Goal: Information Seeking & Learning: Learn about a topic

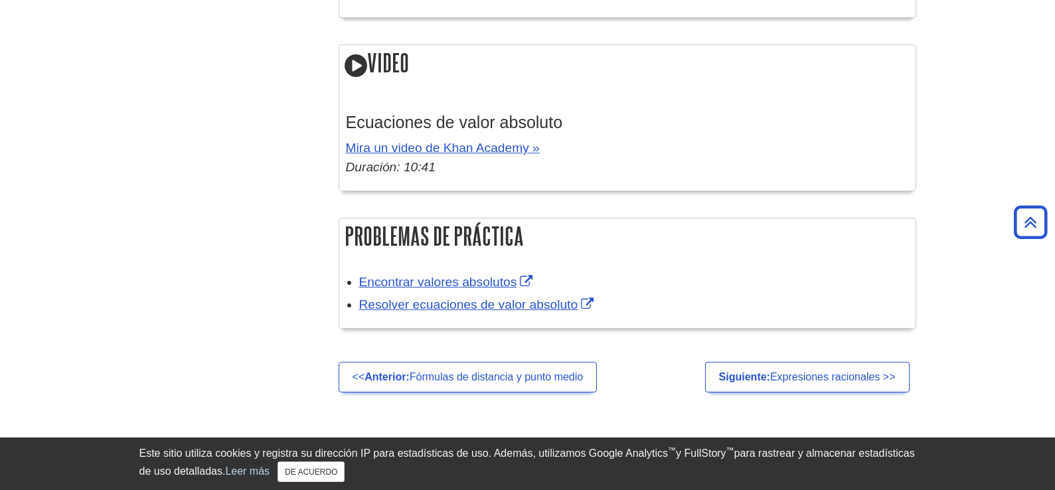
scroll to position [2390, 0]
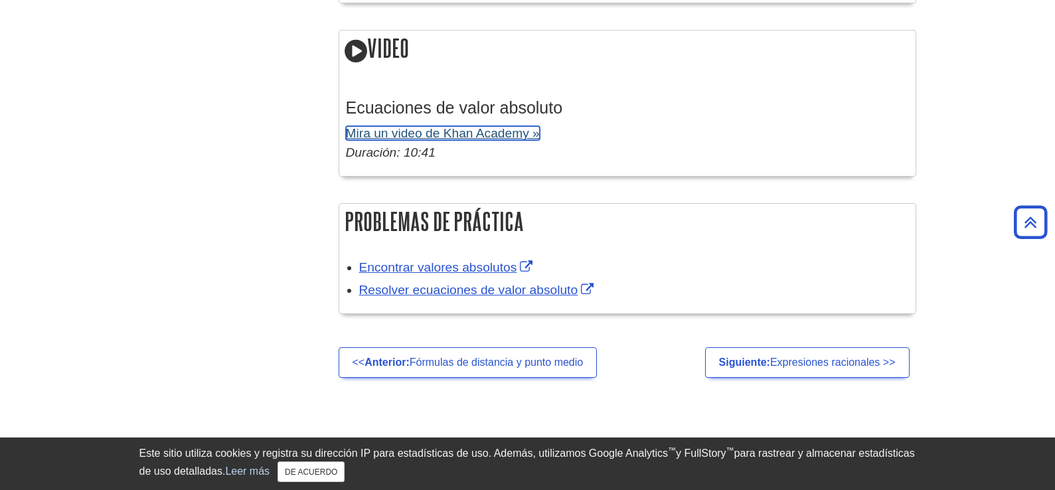
click at [388, 133] on font "Mira un video de Khan Academy »" at bounding box center [443, 133] width 194 height 14
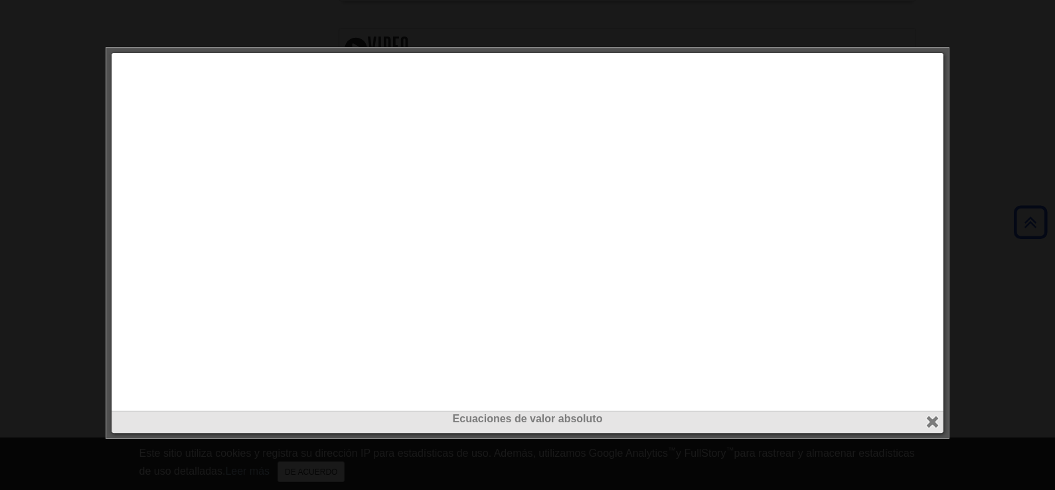
scroll to position [2325, 0]
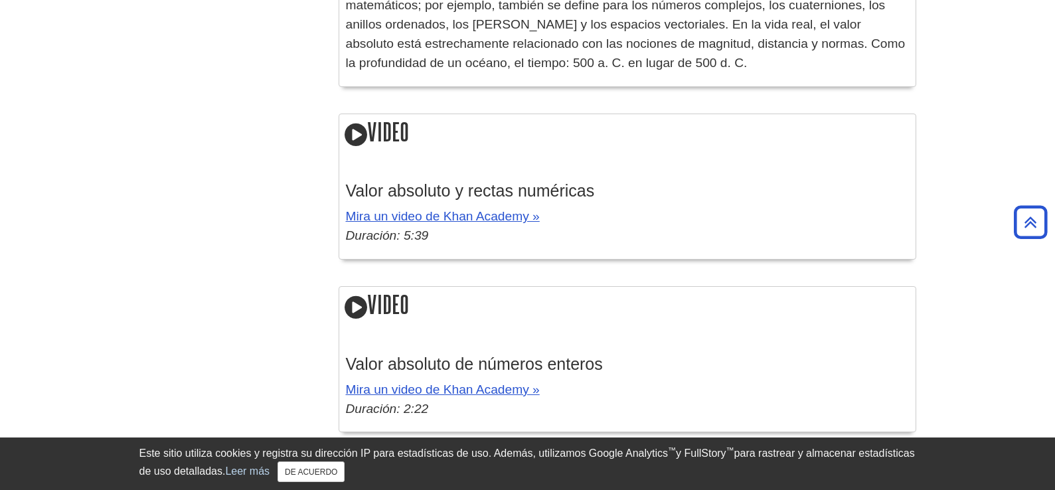
scroll to position [1991, 0]
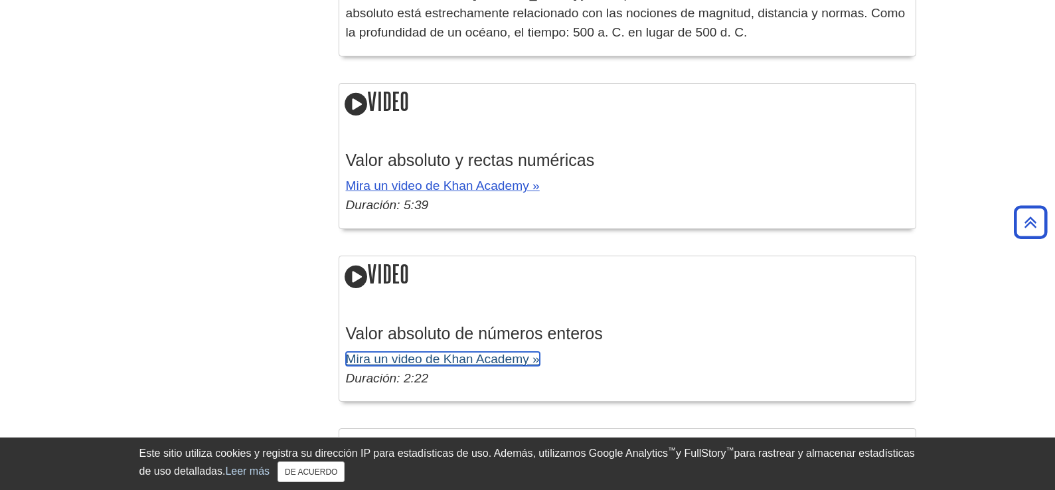
click at [457, 361] on font "Mira un video de Khan Academy »" at bounding box center [443, 359] width 194 height 14
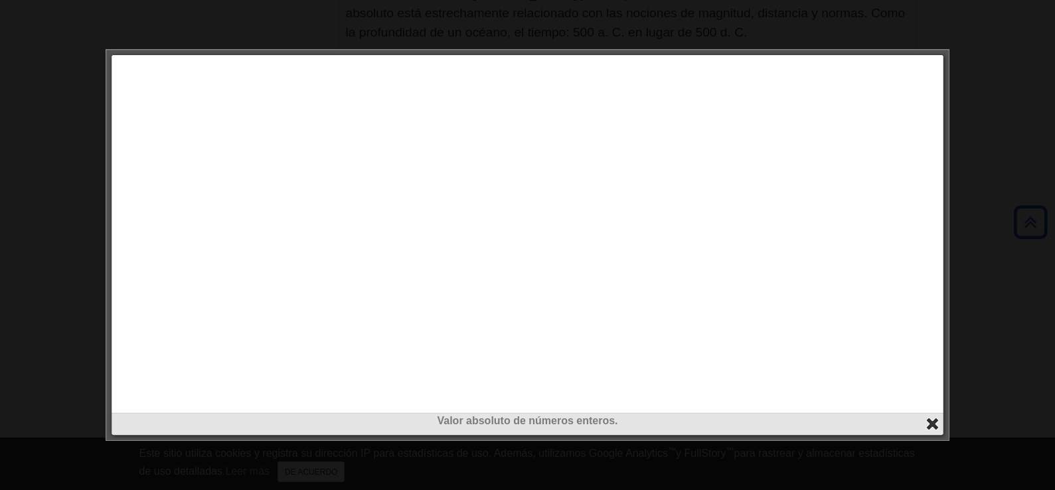
click at [932, 423] on button "cerca" at bounding box center [932, 423] width 15 height 15
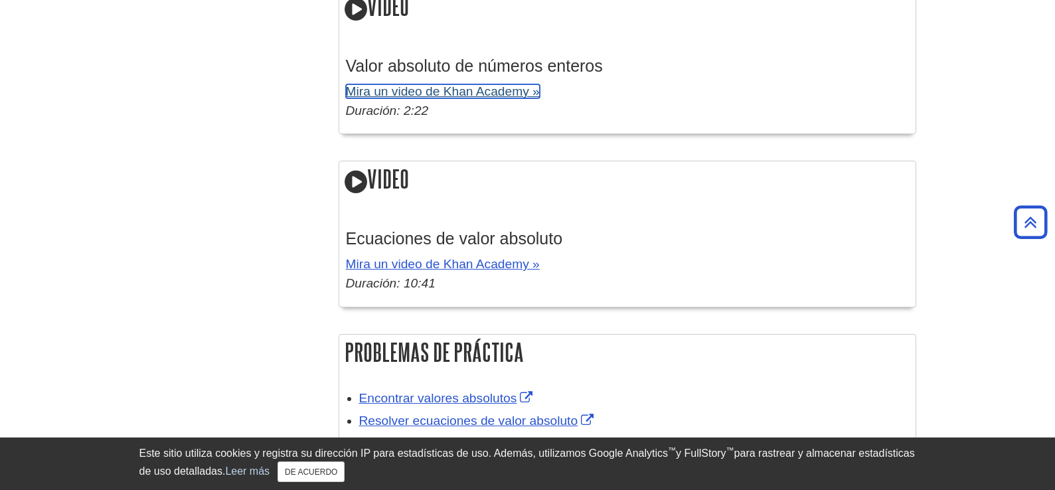
scroll to position [2257, 0]
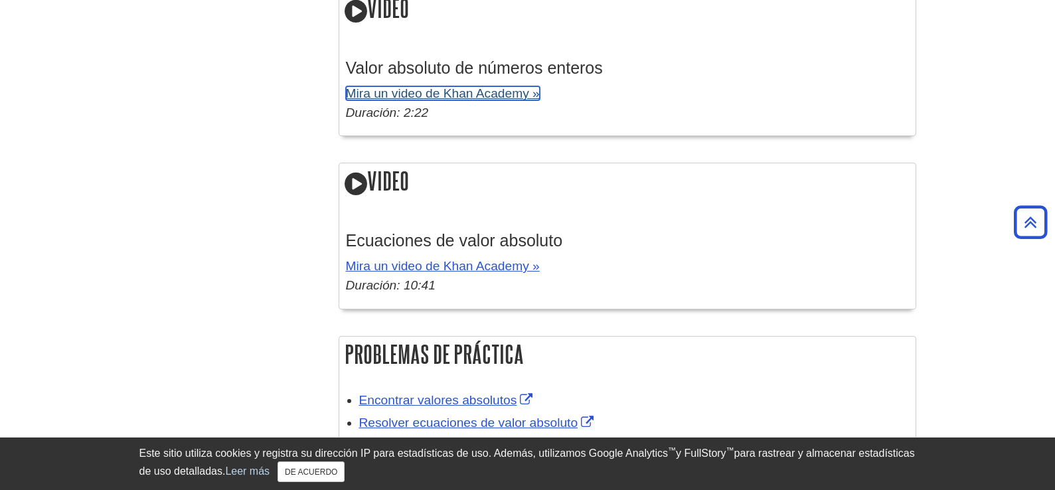
click at [446, 97] on font "Mira un video de Khan Academy »" at bounding box center [443, 93] width 194 height 14
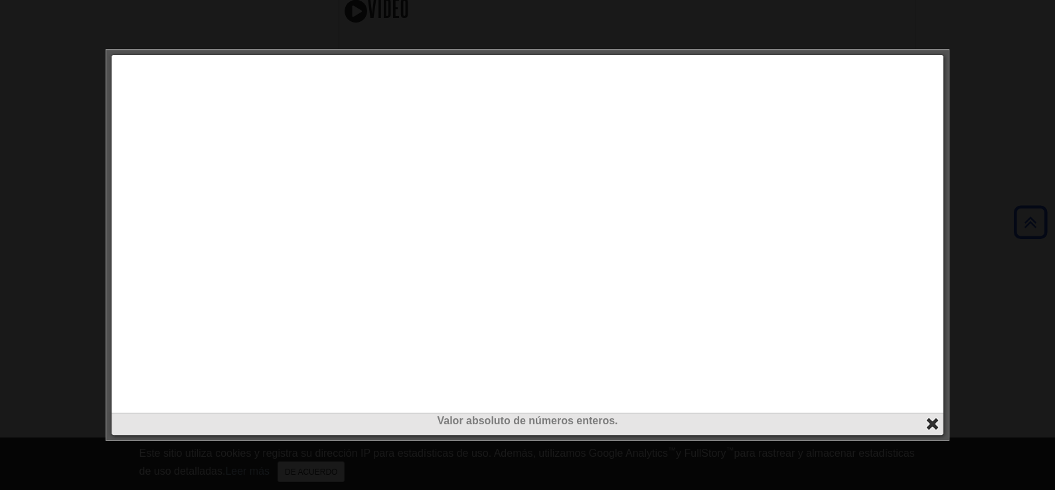
click at [928, 426] on button "cerca" at bounding box center [932, 423] width 15 height 15
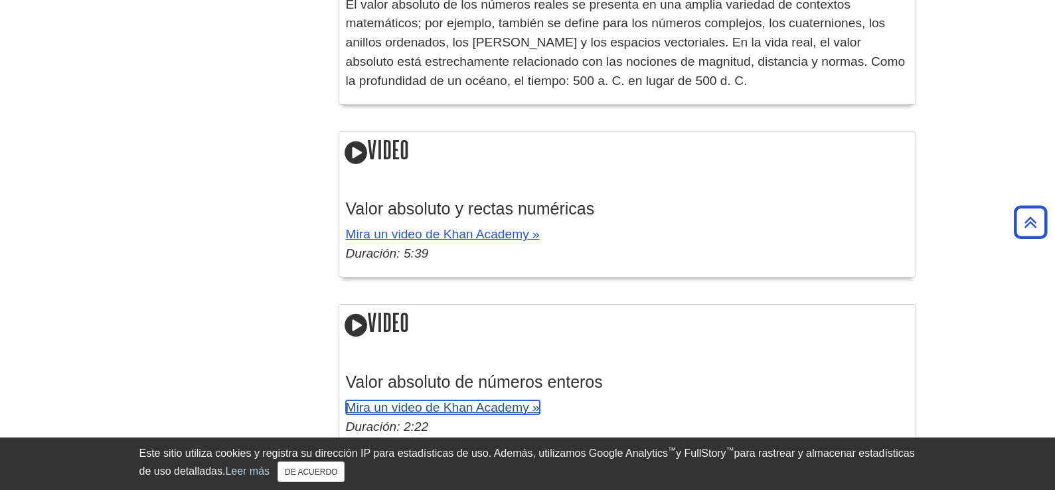
scroll to position [1925, 0]
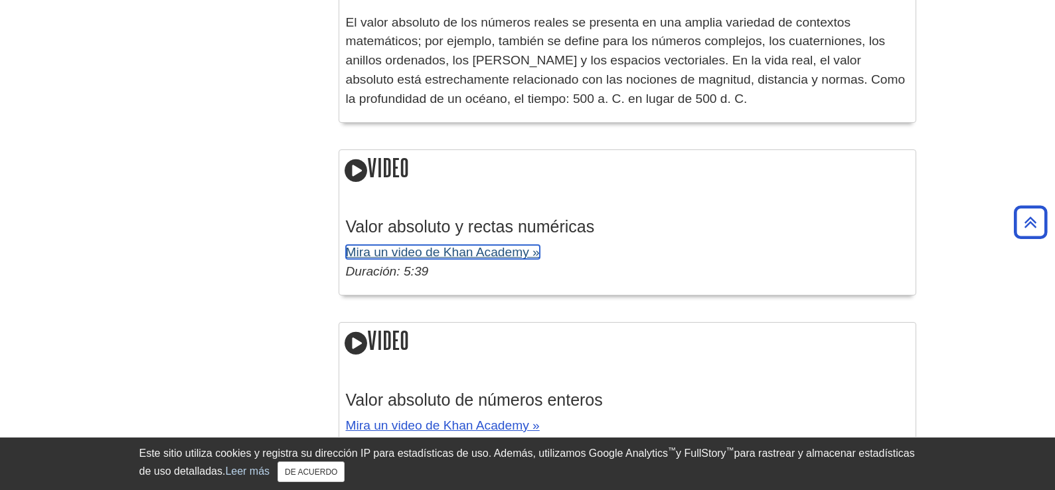
click at [410, 252] on font "Mira un video de Khan Academy »" at bounding box center [443, 252] width 194 height 14
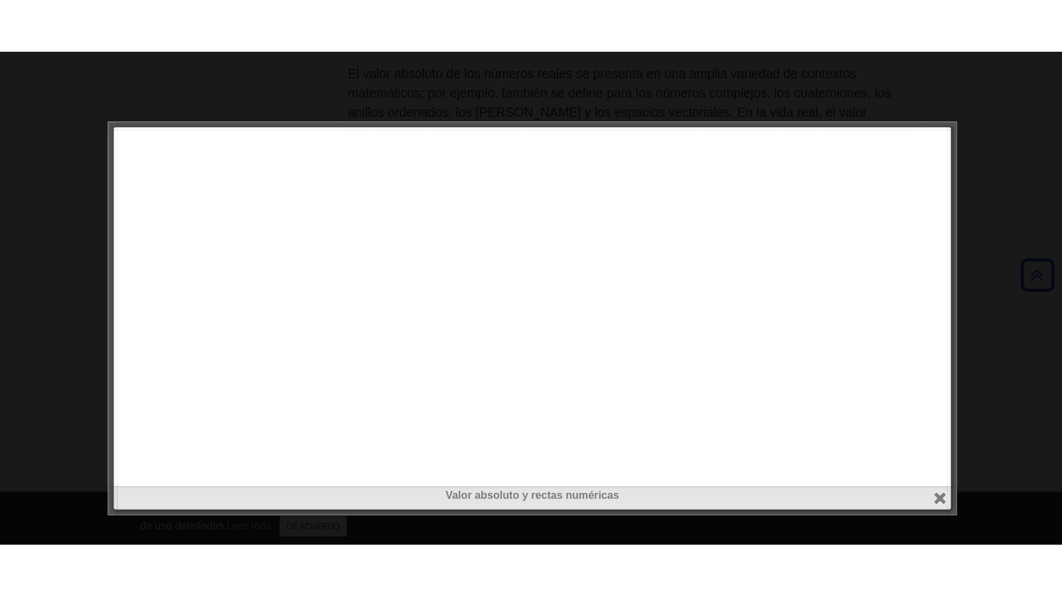
scroll to position [1932, 0]
